Goal: Navigation & Orientation: Find specific page/section

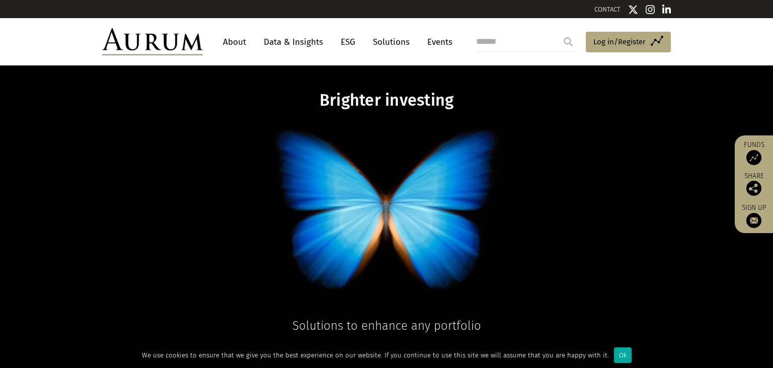
click at [236, 43] on link "About" at bounding box center [234, 42] width 33 height 19
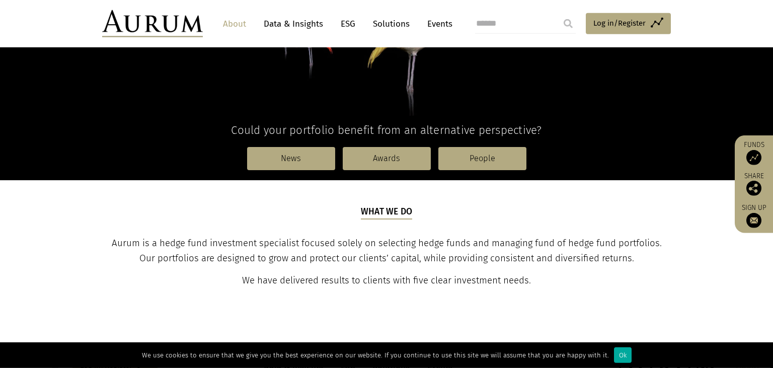
scroll to position [211, 0]
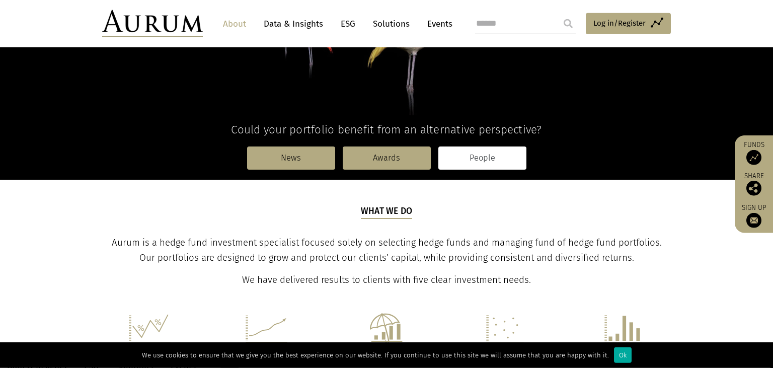
click at [460, 156] on link "People" at bounding box center [482, 157] width 88 height 23
